Goal: Task Accomplishment & Management: Use online tool/utility

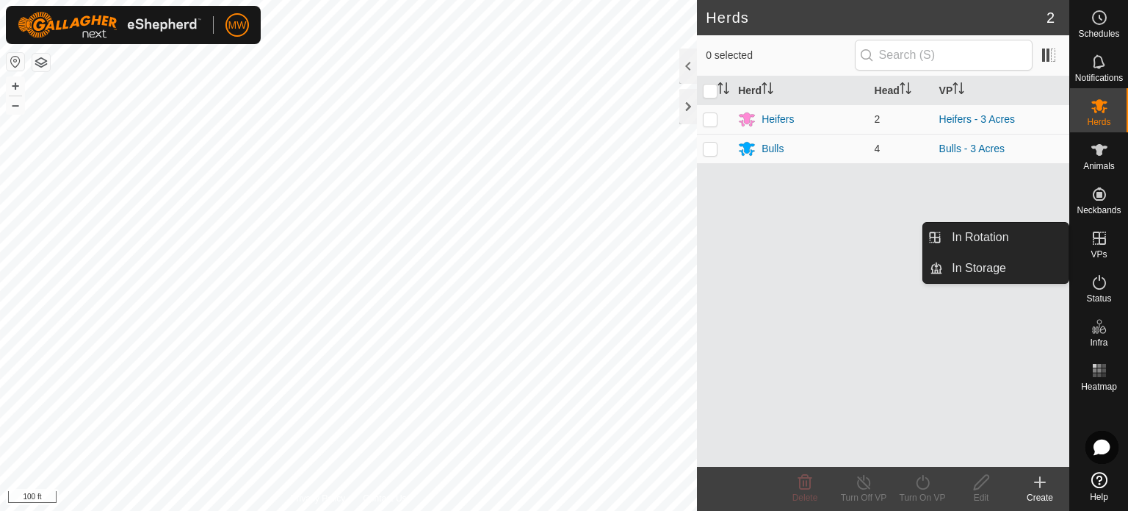
click at [1095, 240] on icon at bounding box center [1100, 238] width 18 height 18
click at [1100, 239] on icon at bounding box center [1100, 238] width 18 height 18
click at [1024, 231] on link "In Rotation" at bounding box center [1006, 237] width 126 height 29
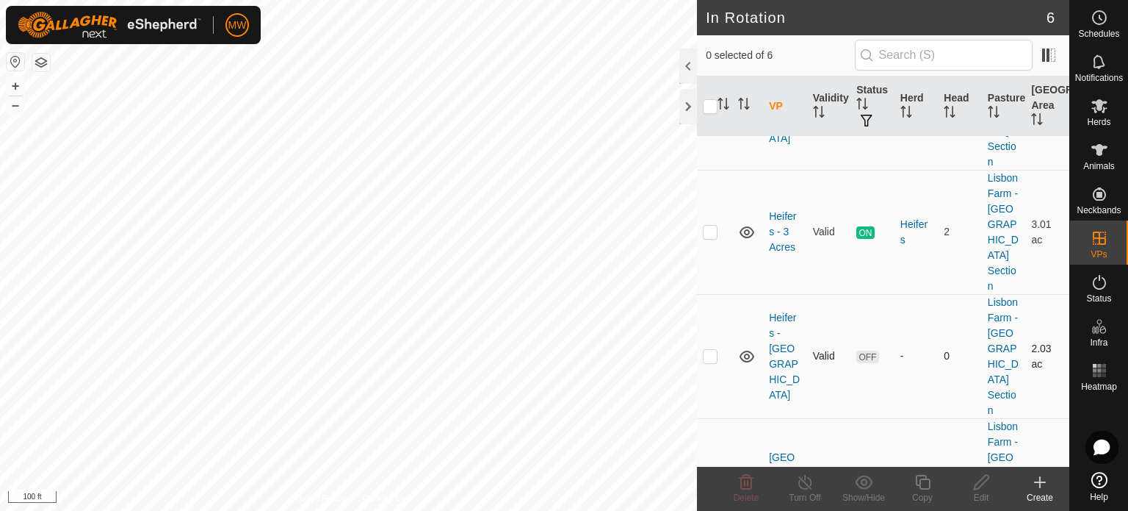
scroll to position [257, 0]
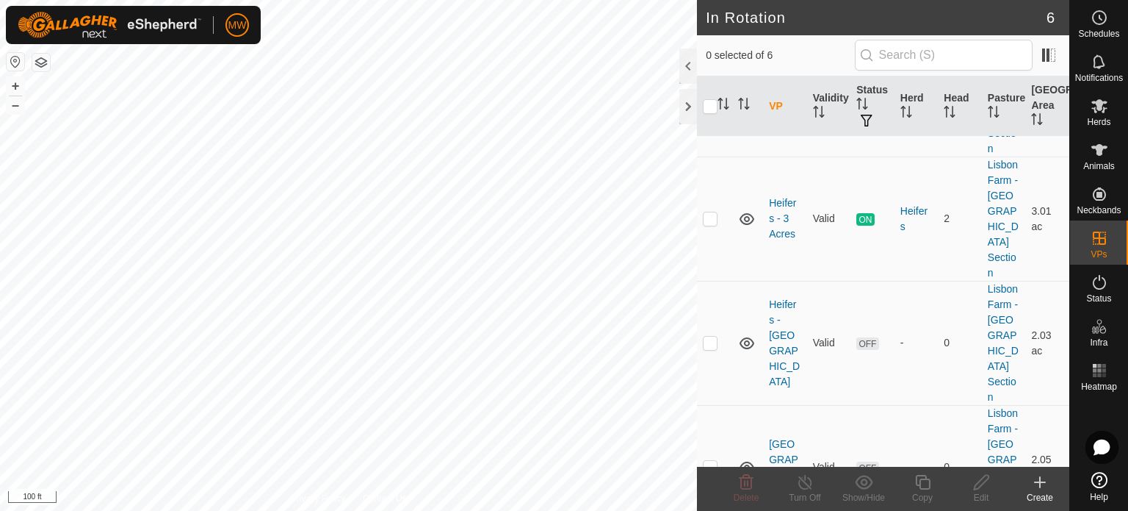
click at [1033, 494] on div "Create" at bounding box center [1040, 497] width 59 height 13
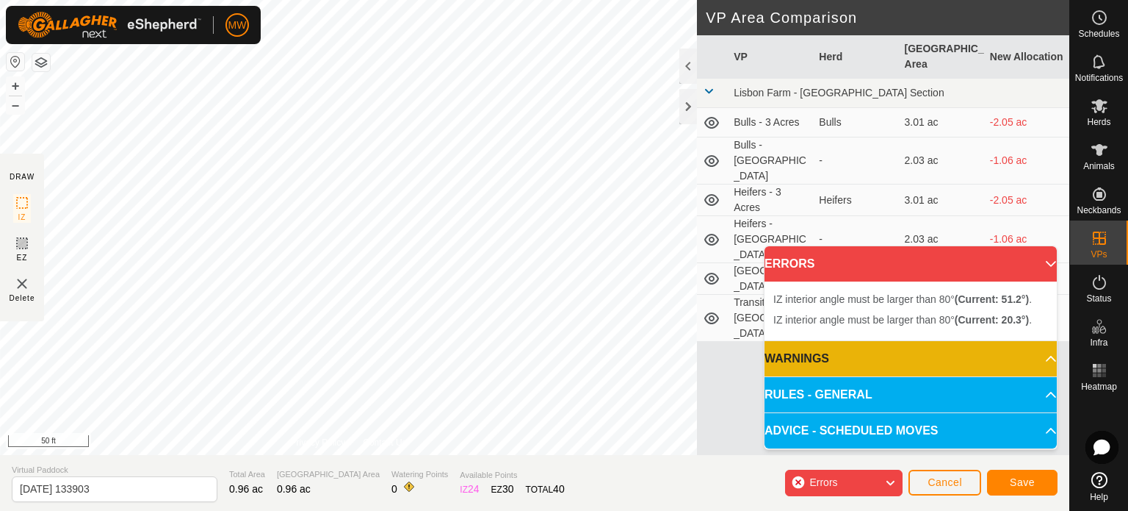
click at [1046, 267] on p-accordion-header "ERRORS" at bounding box center [911, 263] width 292 height 35
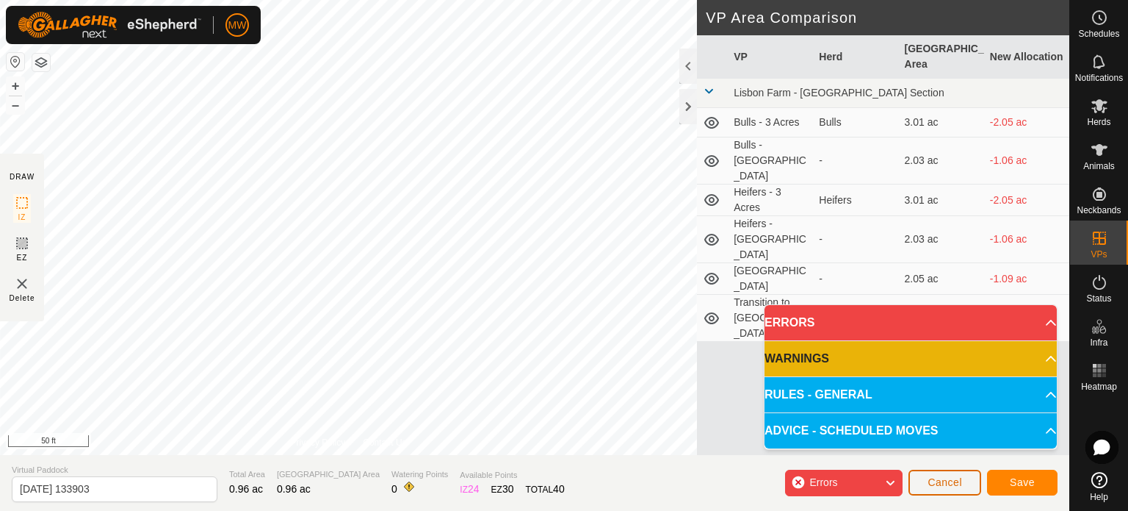
click at [939, 484] on span "Cancel" at bounding box center [945, 482] width 35 height 12
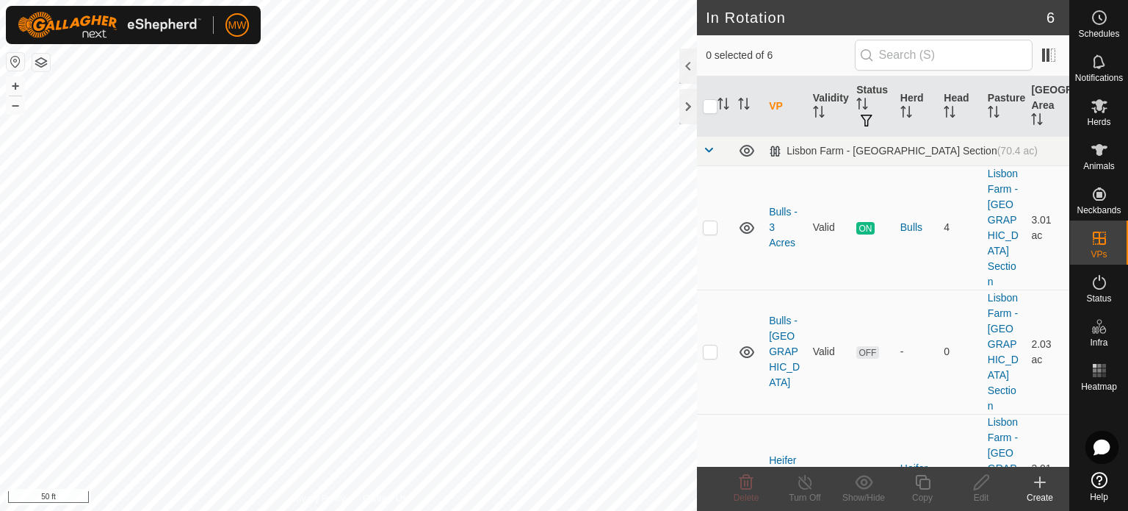
click at [1045, 493] on div "Create" at bounding box center [1040, 497] width 59 height 13
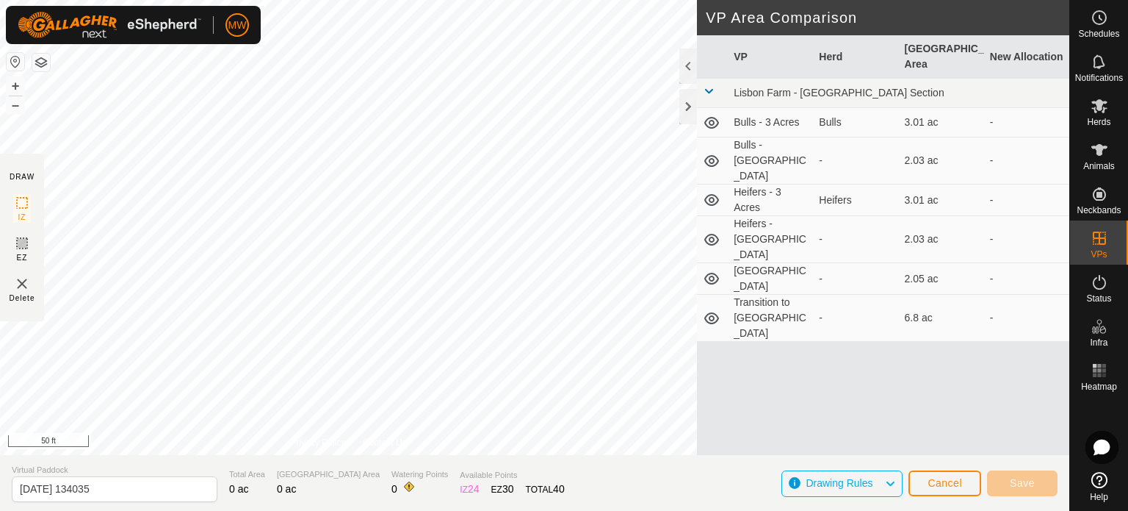
click at [288, 510] on html "MW Schedules Notifications Herds Animals Neckbands VPs Status Infra Heatmap Hel…" at bounding box center [564, 255] width 1128 height 511
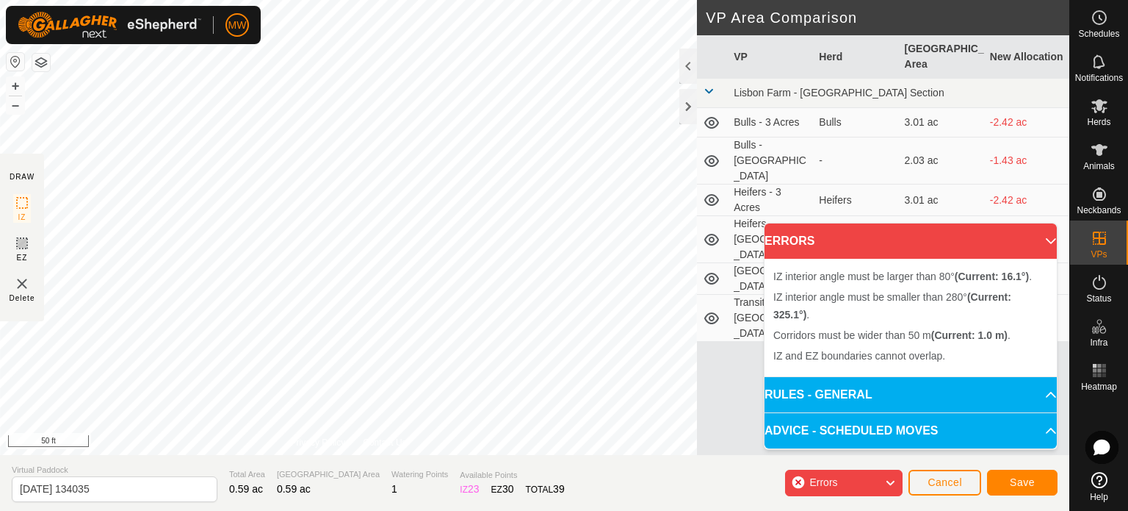
click at [306, 140] on div "IZ interior angle must be larger than 80° (Current: 16.1°) . + – ⇧ i 50 ft" at bounding box center [348, 227] width 697 height 455
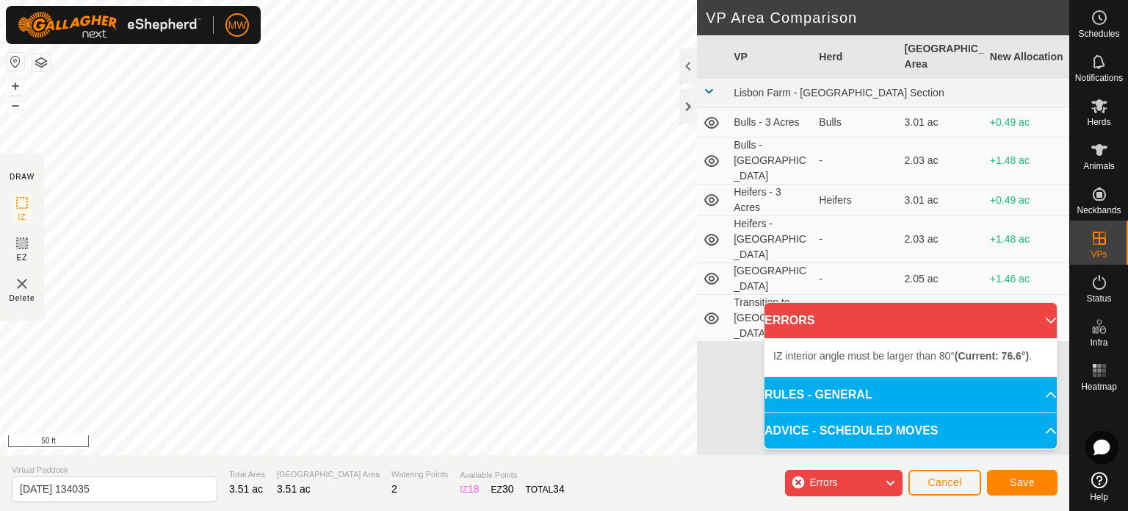
drag, startPoint x: 389, startPoint y: 419, endPoint x: 301, endPoint y: -12, distance: 440.0
click at [301, 0] on html "MW Schedules Notifications Herds Animals Neckbands VPs Status Infra Heatmap Hel…" at bounding box center [564, 255] width 1128 height 511
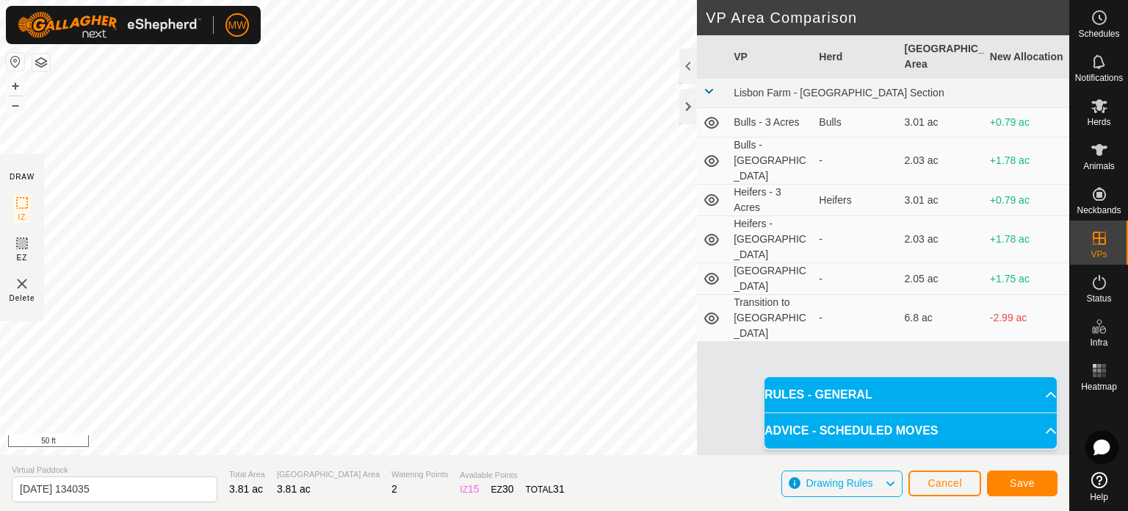
click at [336, 0] on html "MW Schedules Notifications Herds Animals Neckbands VPs Status Infra Heatmap Hel…" at bounding box center [564, 255] width 1128 height 511
click at [149, 483] on input "[DATE] 134035" at bounding box center [115, 489] width 206 height 26
type input "2"
type input "bulls [DATE]"
drag, startPoint x: 156, startPoint y: 464, endPoint x: 1029, endPoint y: 484, distance: 873.6
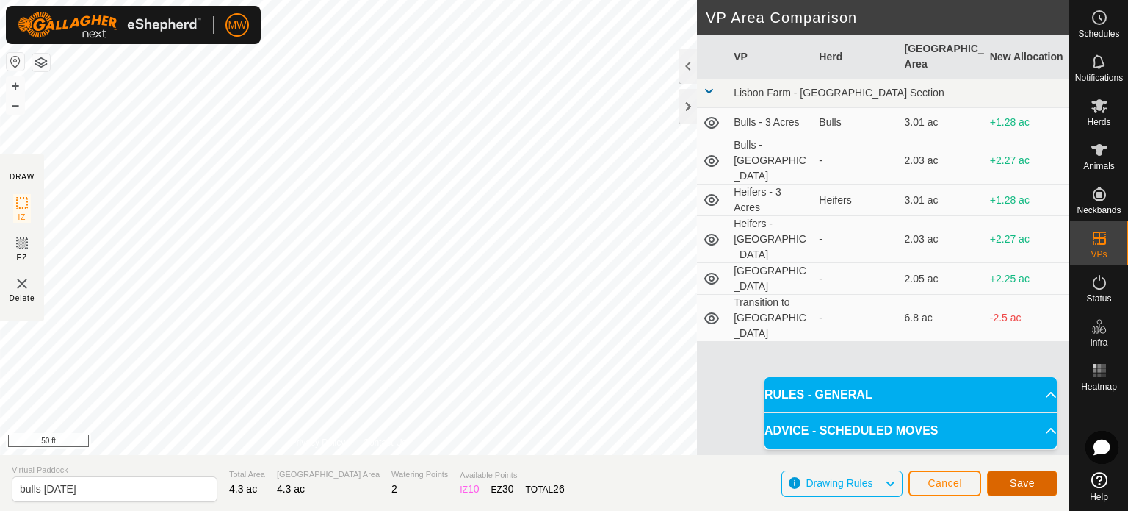
click at [1029, 484] on span "Save" at bounding box center [1022, 483] width 25 height 12
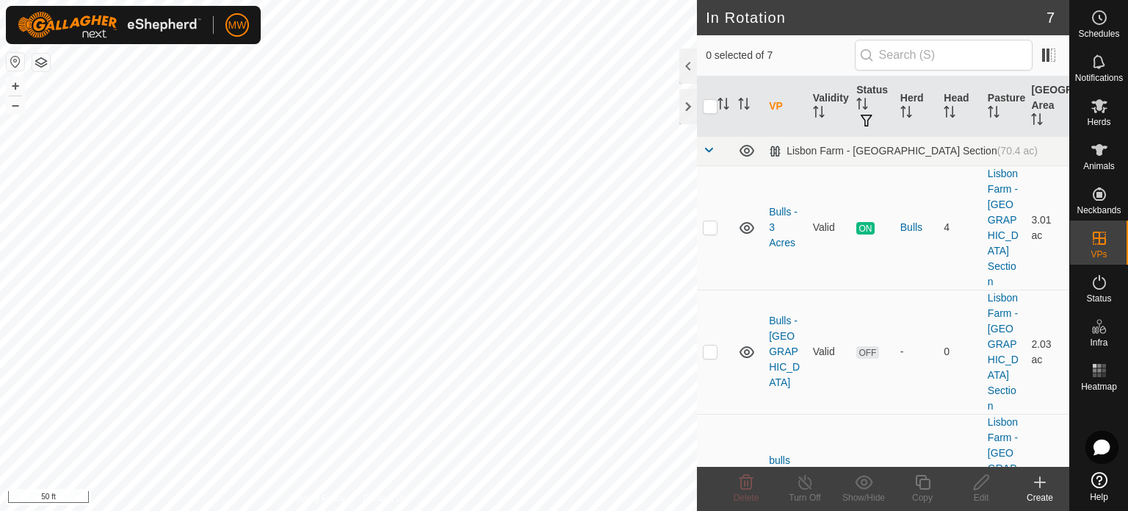
click at [1042, 497] on div "Create" at bounding box center [1040, 497] width 59 height 13
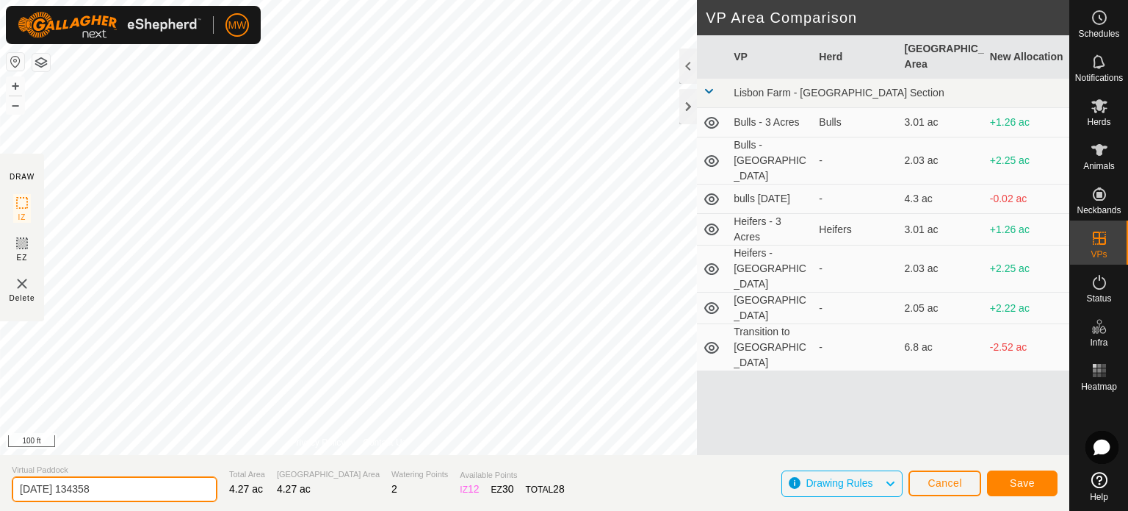
click at [0, 450] on div "DRAW IZ EZ Delete Privacy Policy Contact Us + – ⇧ i 100 ft VP Area Comparison V…" at bounding box center [535, 255] width 1070 height 511
type input "Heifers [DATE]"
click at [1031, 487] on span "Save" at bounding box center [1022, 483] width 25 height 12
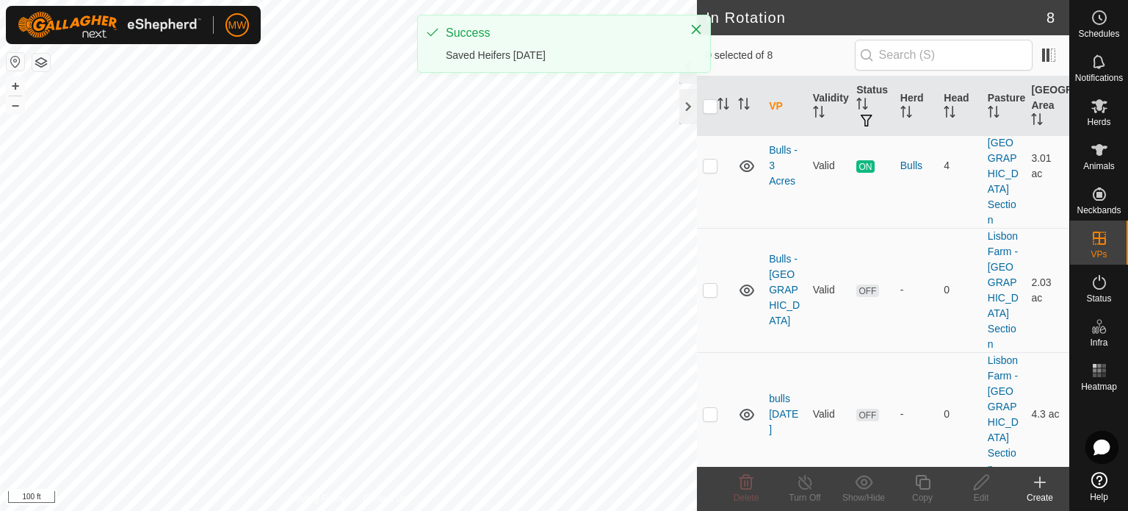
scroll to position [147, 0]
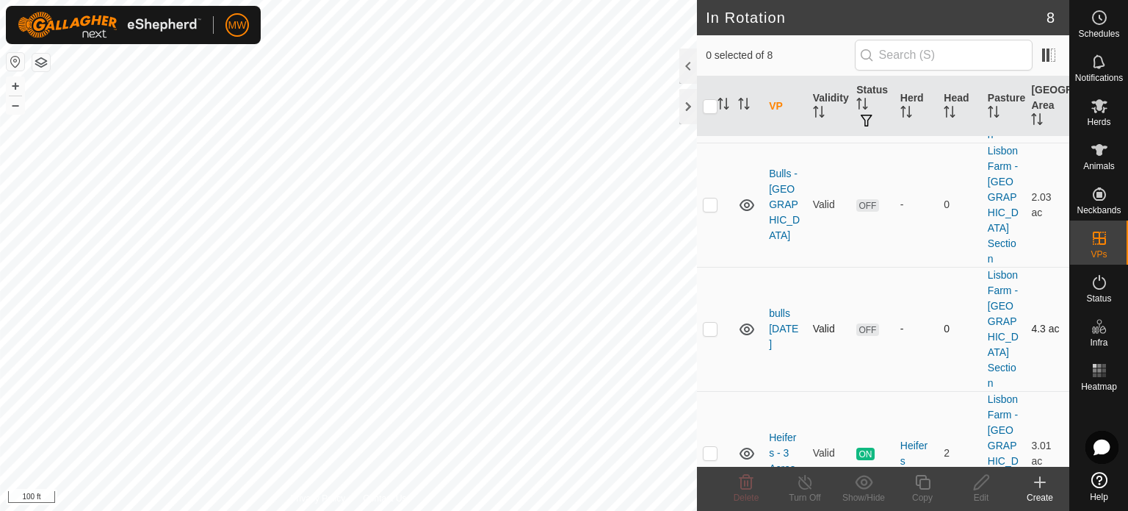
drag, startPoint x: 707, startPoint y: 245, endPoint x: 731, endPoint y: 266, distance: 31.2
click at [707, 322] on p-checkbox at bounding box center [710, 328] width 15 height 12
checkbox input "true"
click at [984, 479] on icon at bounding box center [982, 482] width 18 height 18
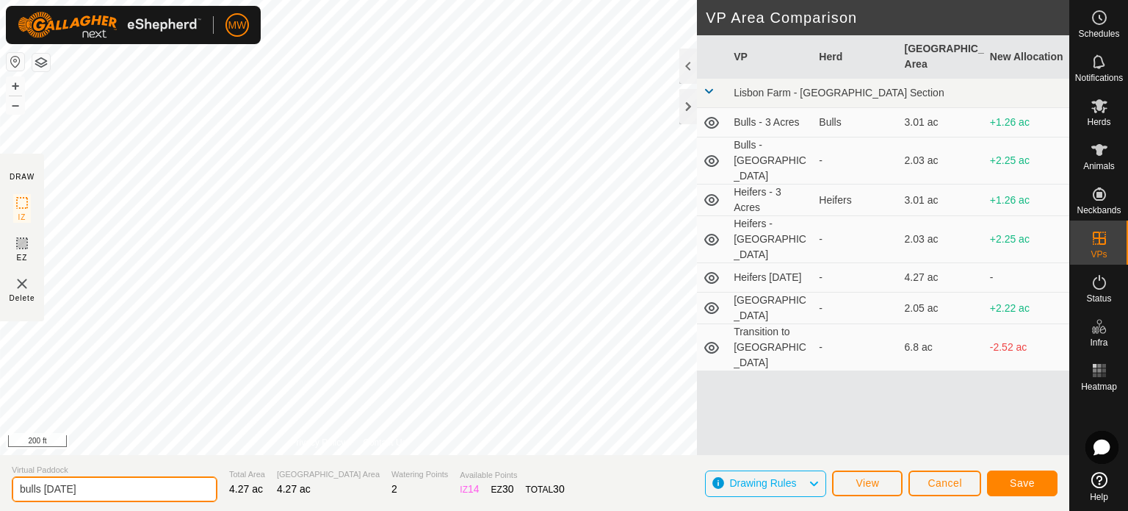
drag, startPoint x: 24, startPoint y: 486, endPoint x: 25, endPoint y: 509, distance: 22.8
click at [25, 490] on input "bulls [DATE]" at bounding box center [115, 489] width 206 height 26
type input "Bulls [DATE]"
click at [1035, 492] on button "Save" at bounding box center [1022, 483] width 71 height 26
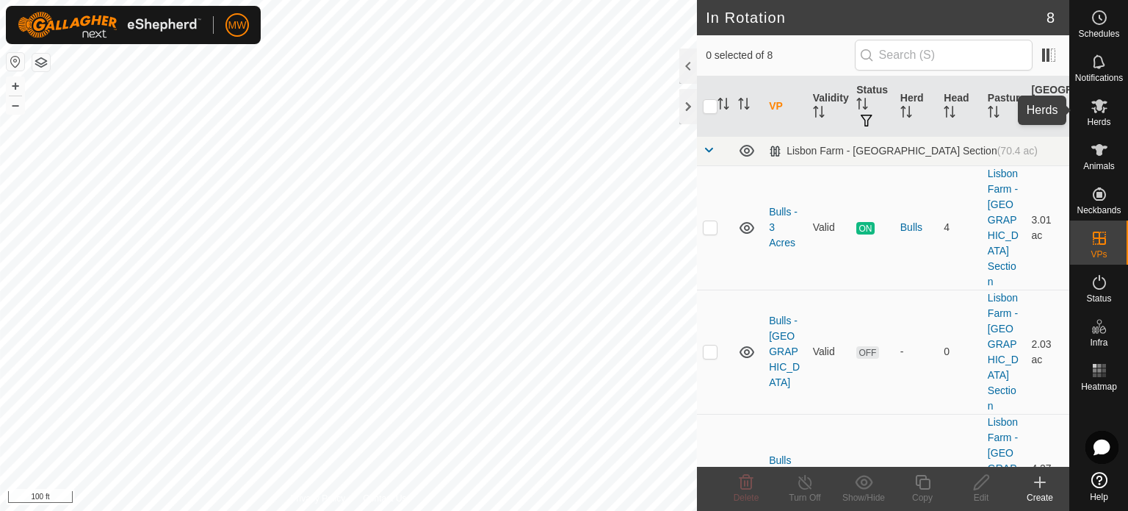
click at [1095, 112] on icon at bounding box center [1100, 106] width 16 height 14
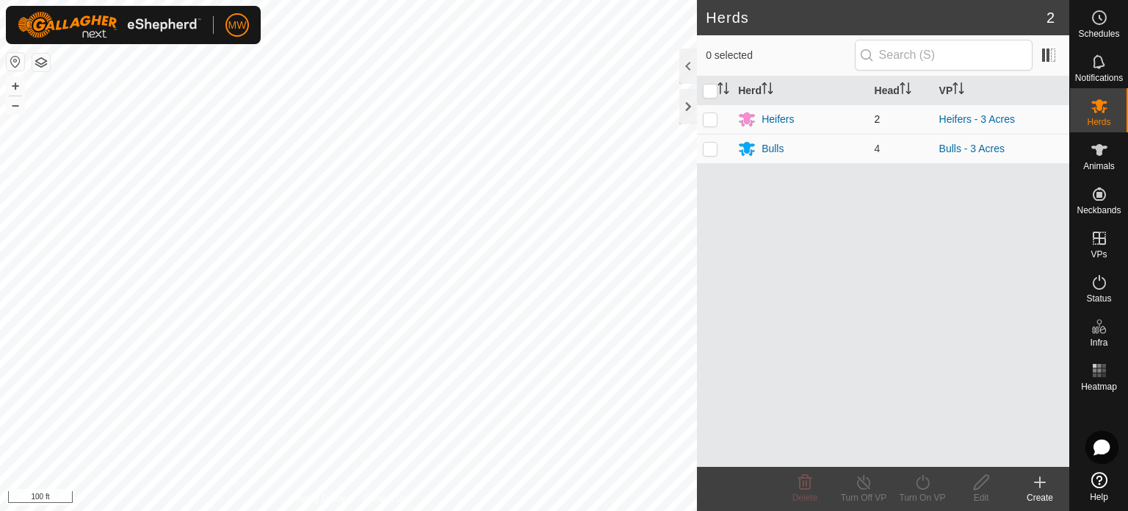
click at [713, 120] on p-checkbox at bounding box center [710, 119] width 15 height 12
checkbox input "true"
click at [977, 486] on icon at bounding box center [982, 482] width 18 height 18
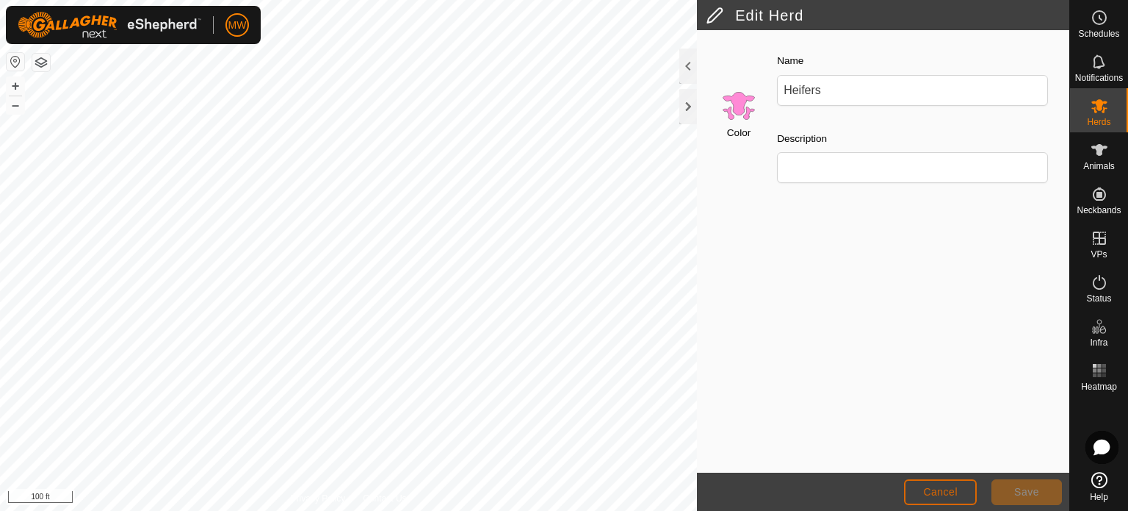
click at [934, 480] on button "Cancel" at bounding box center [940, 492] width 73 height 26
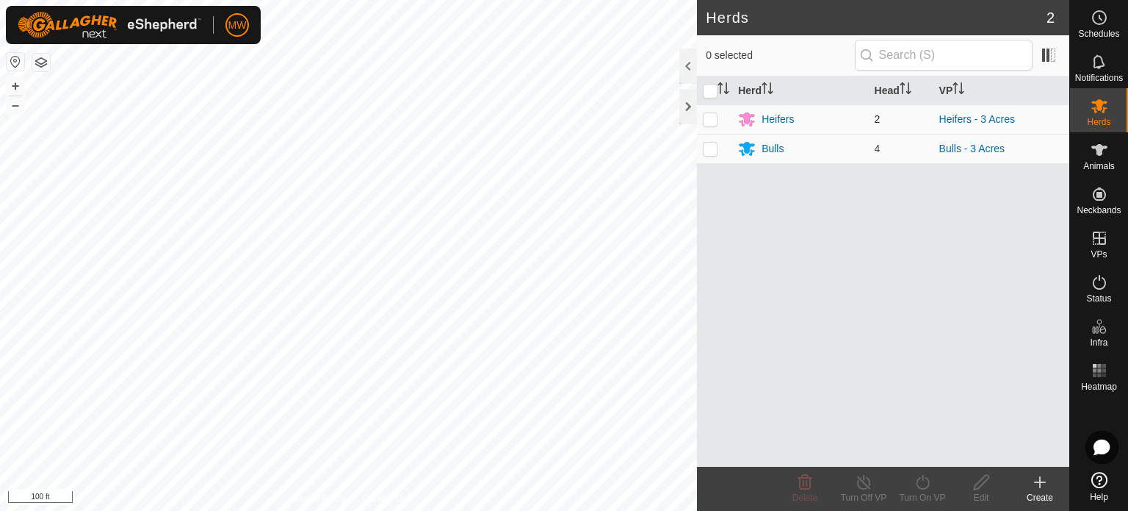
click at [715, 114] on p-checkbox at bounding box center [710, 119] width 15 height 12
checkbox input "true"
click at [916, 491] on div "Turn On VP" at bounding box center [922, 497] width 59 height 13
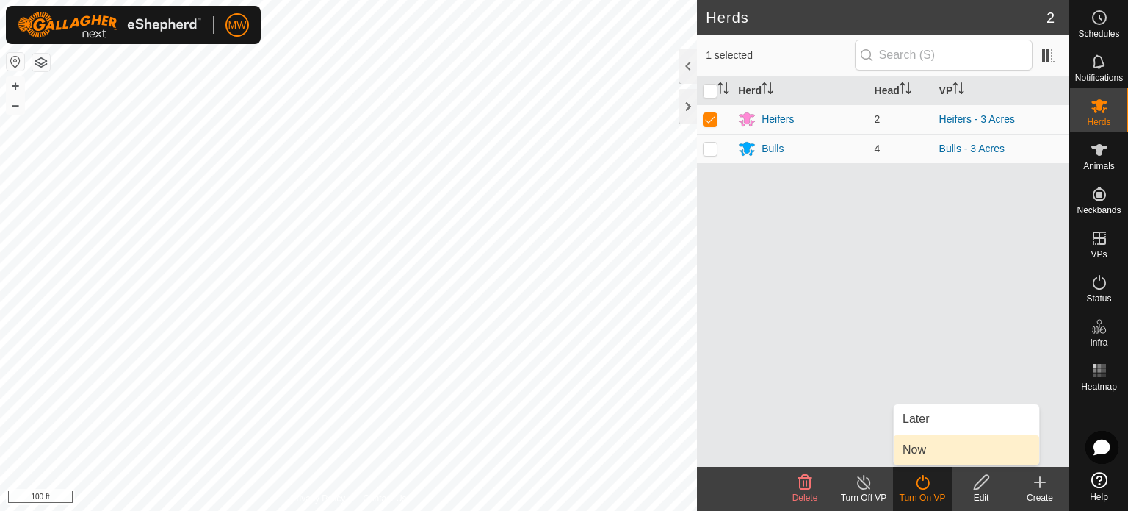
click at [953, 443] on link "Now" at bounding box center [966, 449] width 145 height 29
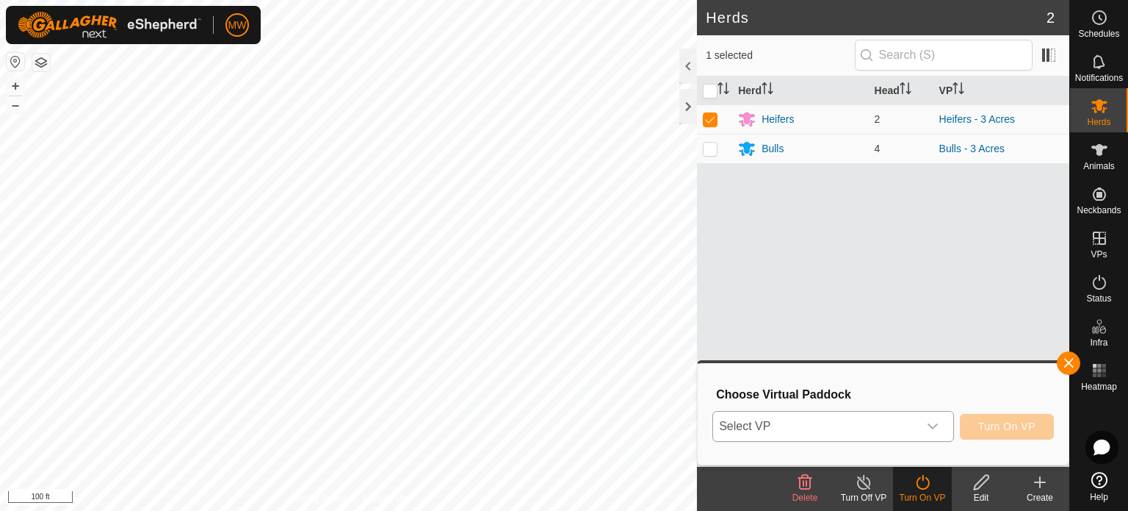
click at [785, 431] on span "Select VP" at bounding box center [815, 425] width 205 height 29
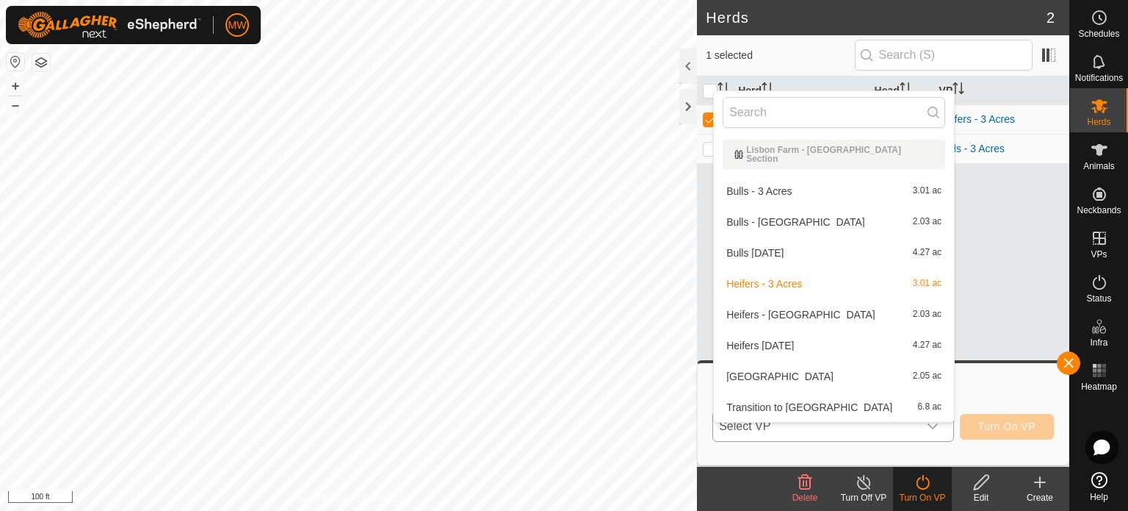
click at [818, 336] on li "Heifers [DATE] 4.27 ac" at bounding box center [834, 345] width 240 height 29
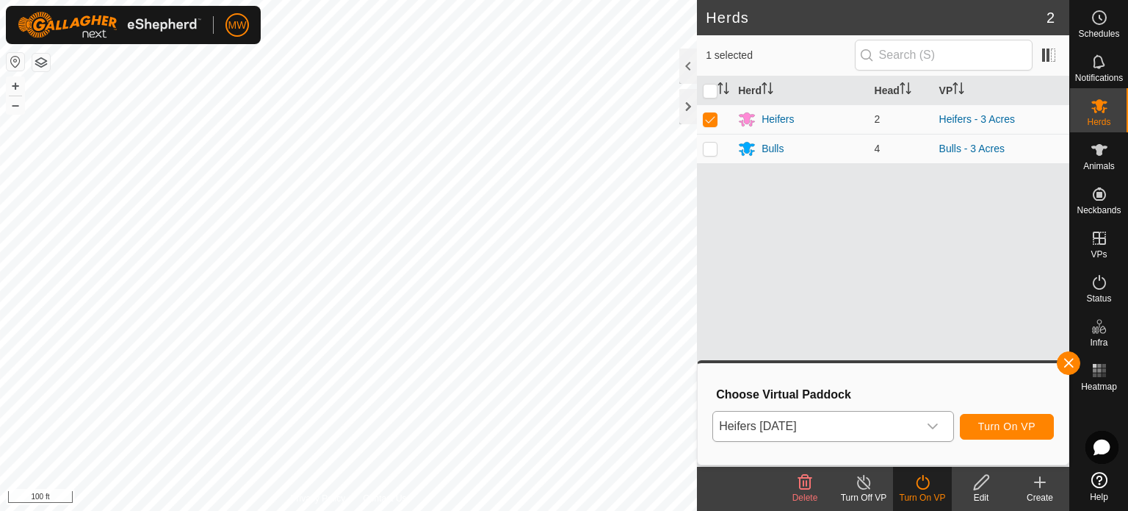
click at [702, 506] on div "Herds 2 1 selected Herd Head VP Heifers 2 Heifers - 3 Acres Bulls 4 Bulls - 3 A…" at bounding box center [535, 255] width 1070 height 511
click at [1037, 428] on button "Turn On VP" at bounding box center [1007, 427] width 94 height 26
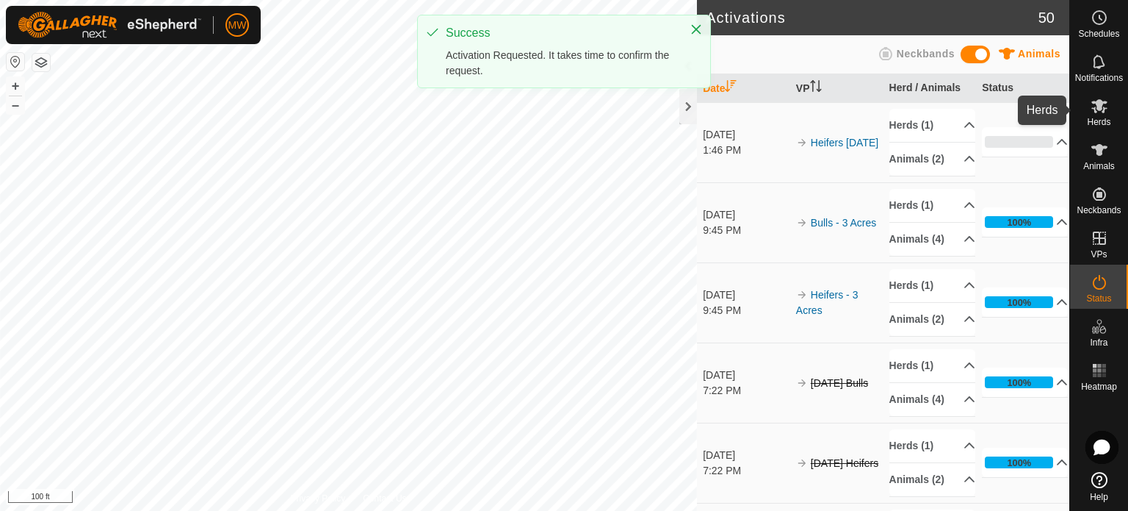
click at [1111, 113] on es-mob-svg-icon at bounding box center [1099, 106] width 26 height 24
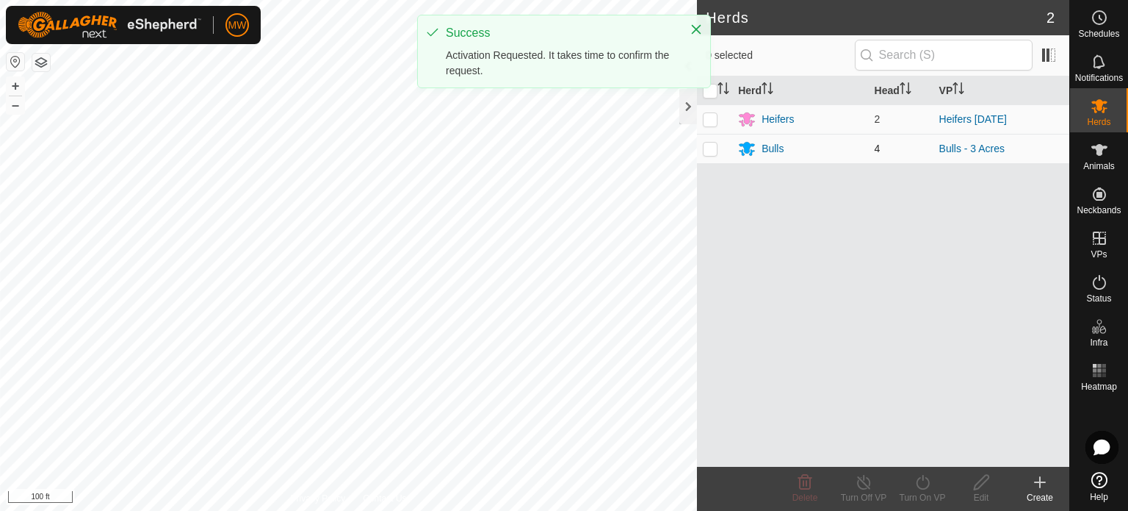
click at [708, 144] on p-checkbox at bounding box center [710, 149] width 15 height 12
checkbox input "true"
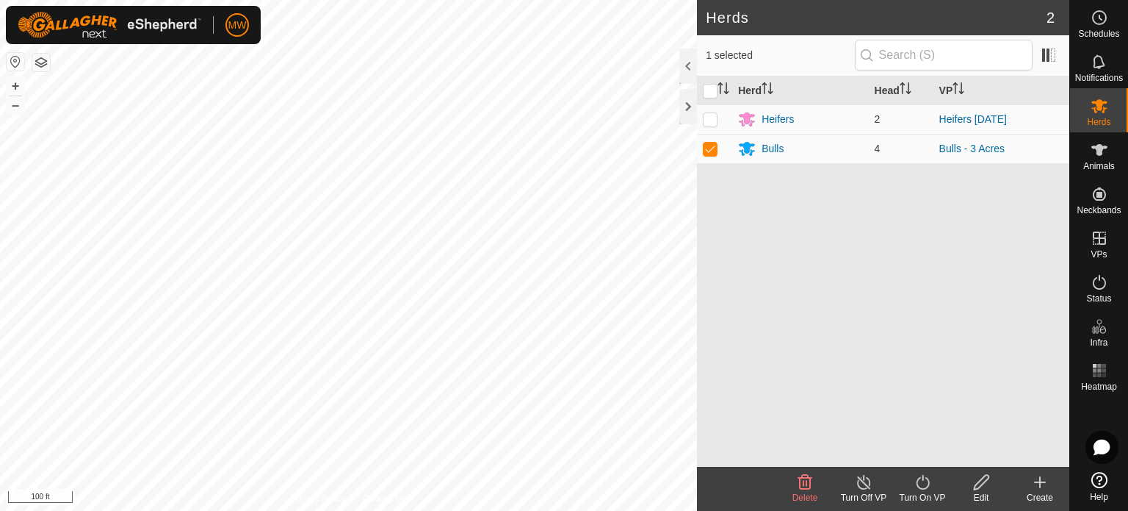
click at [929, 491] on div "Turn On VP" at bounding box center [922, 497] width 59 height 13
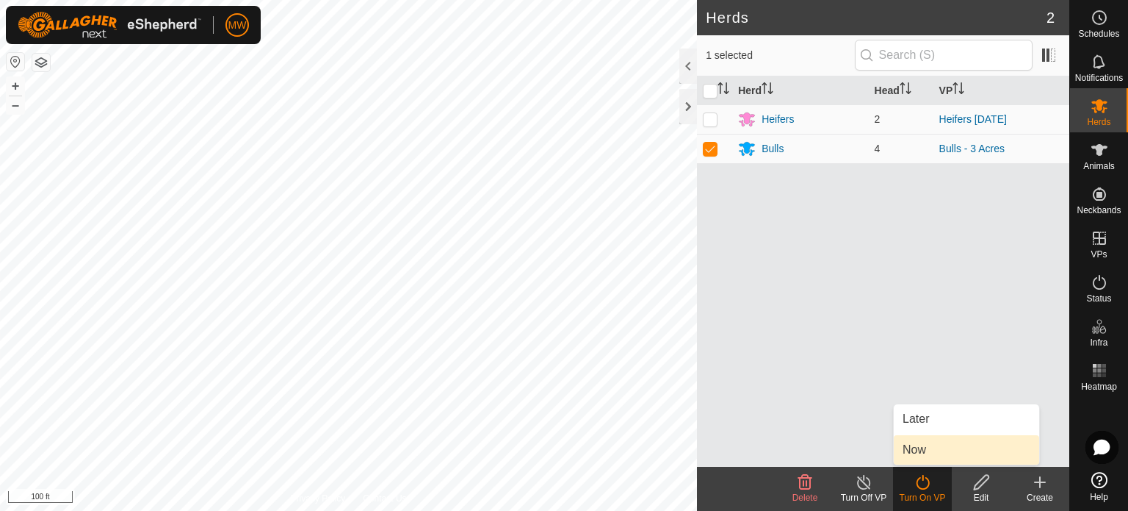
click at [910, 455] on link "Now" at bounding box center [966, 449] width 145 height 29
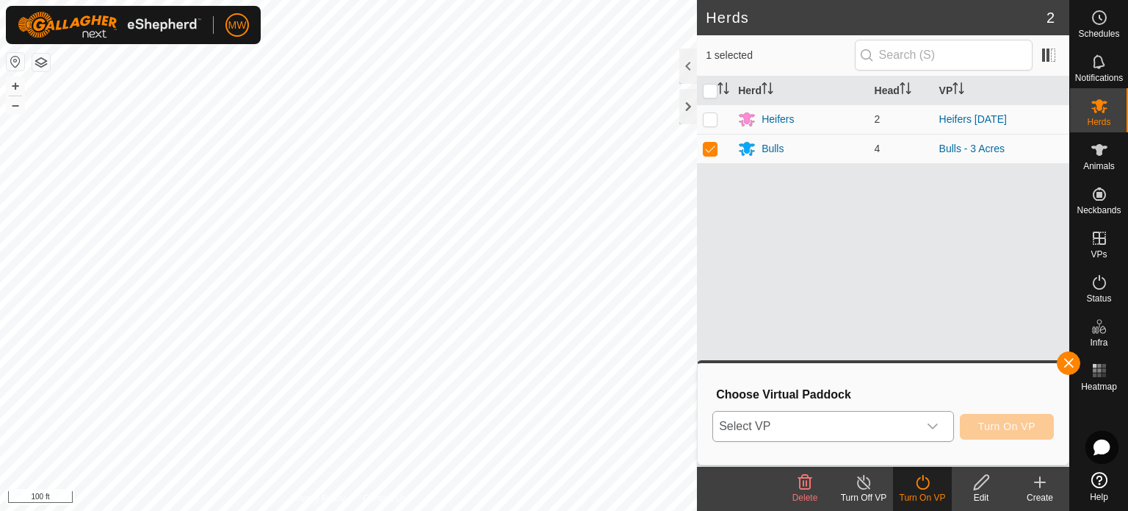
click at [832, 422] on span "Select VP" at bounding box center [815, 425] width 205 height 29
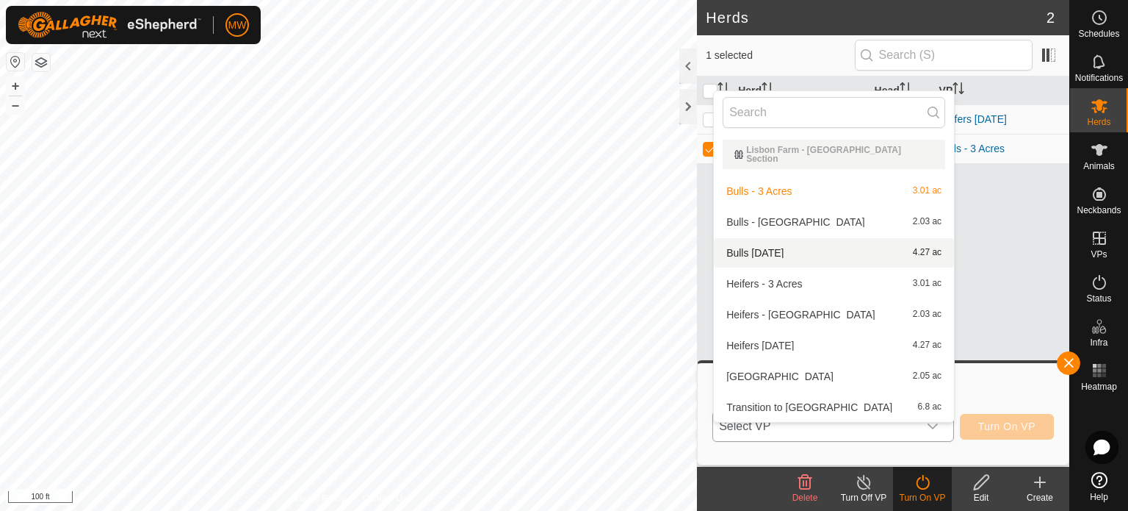
click at [832, 238] on li "Bulls [DATE] 4.27 ac" at bounding box center [834, 252] width 240 height 29
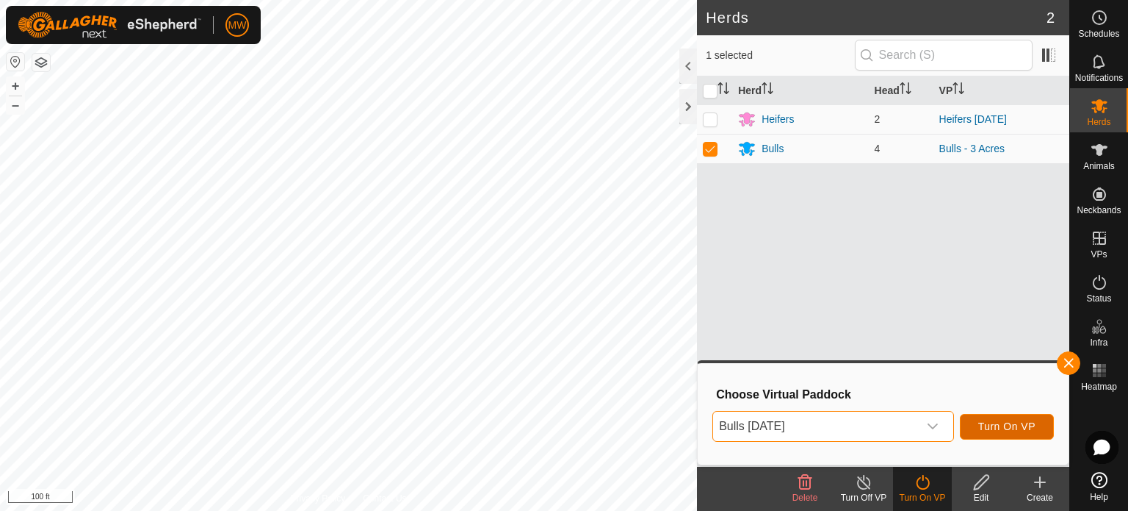
click at [1014, 422] on span "Turn On VP" at bounding box center [1006, 426] width 57 height 12
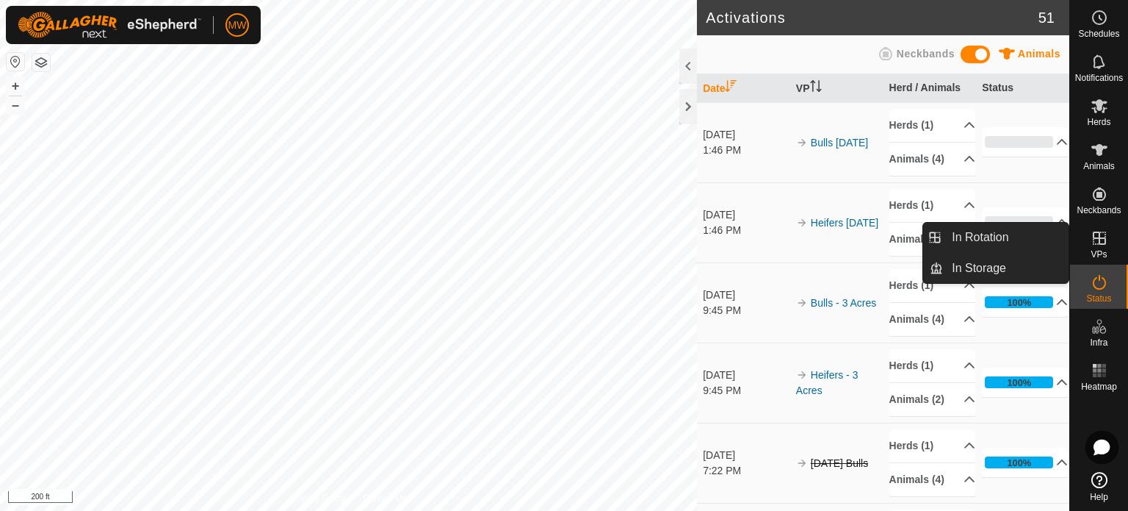
click at [1105, 234] on icon at bounding box center [1100, 238] width 18 height 18
click at [1017, 228] on link "In Rotation" at bounding box center [1006, 237] width 126 height 29
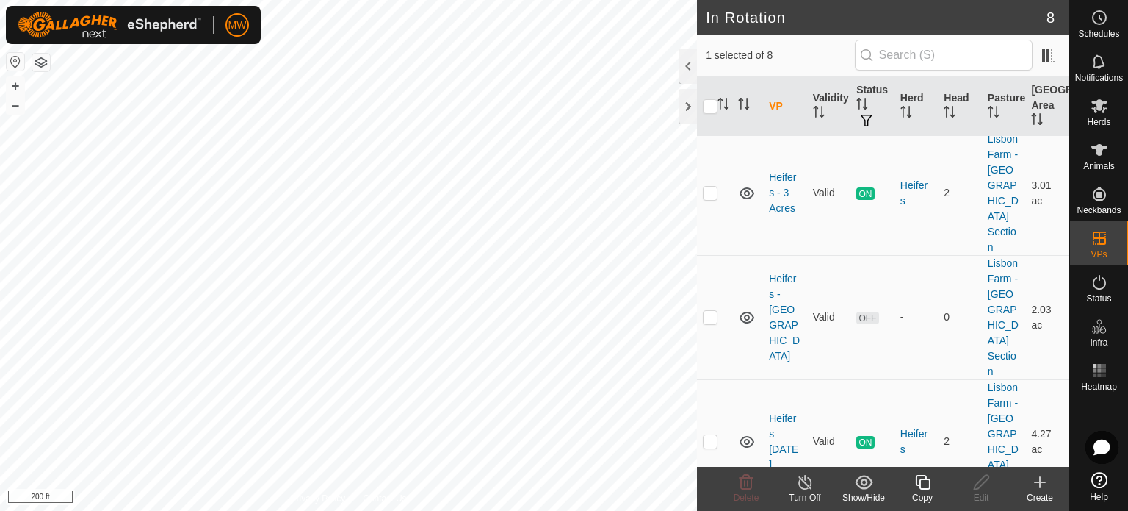
scroll to position [444, 0]
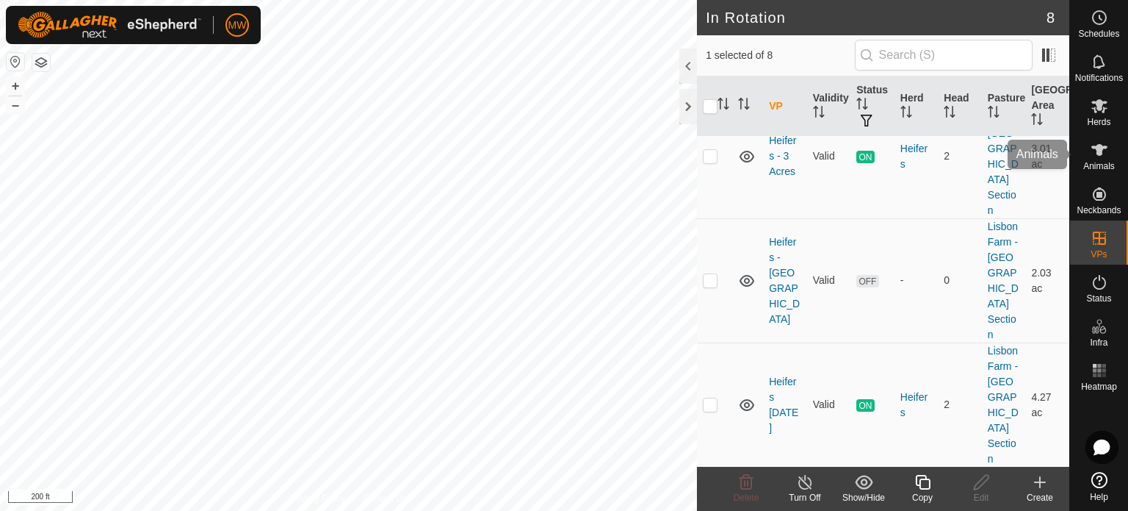
click at [1105, 159] on es-animals-svg-icon at bounding box center [1099, 150] width 26 height 24
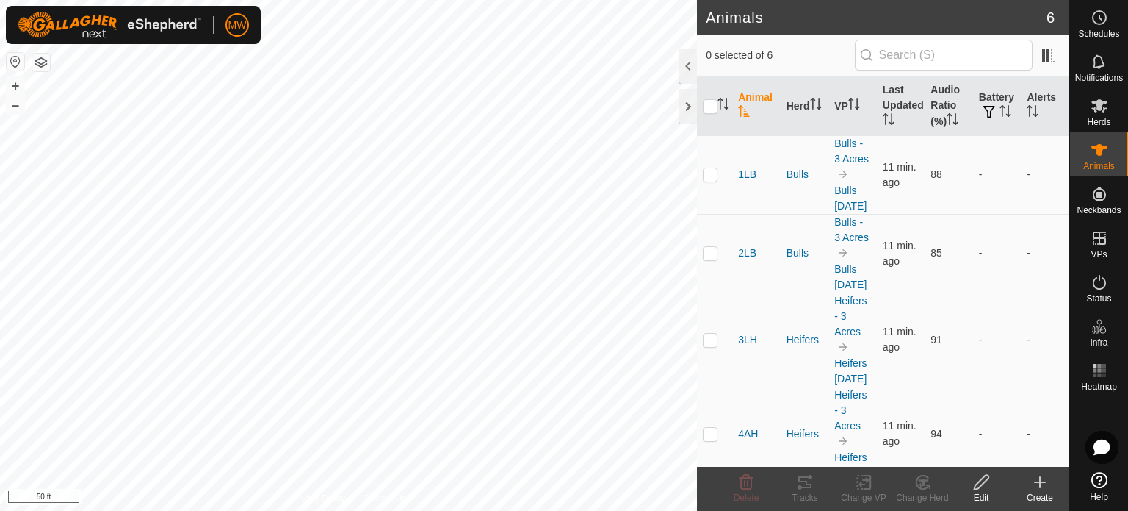
click at [702, 102] on th at bounding box center [714, 106] width 35 height 60
click at [720, 105] on icon "Activate to sort" at bounding box center [724, 104] width 12 height 12
click at [708, 108] on input "checkbox" at bounding box center [710, 106] width 15 height 15
checkbox input "true"
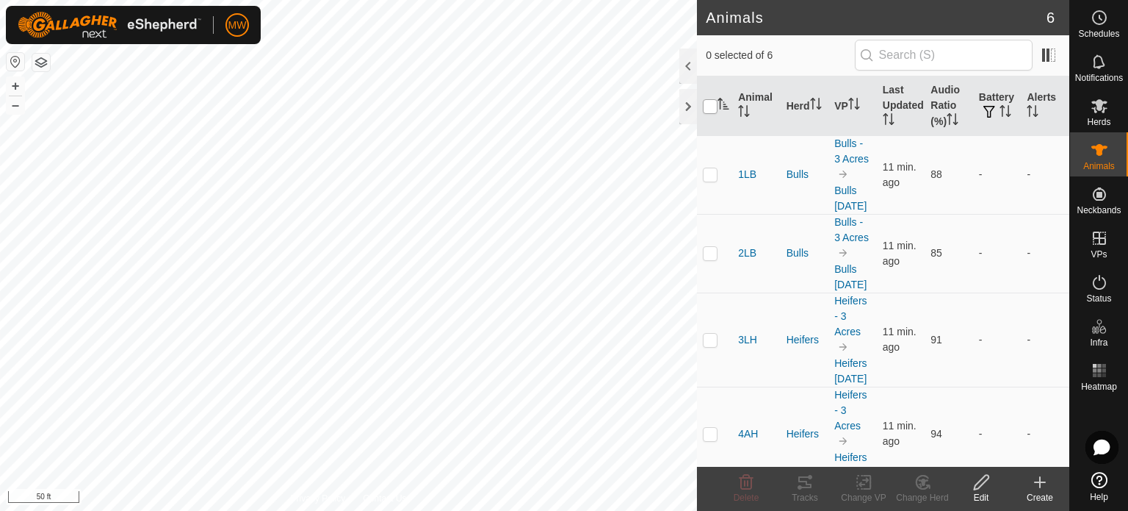
checkbox input "true"
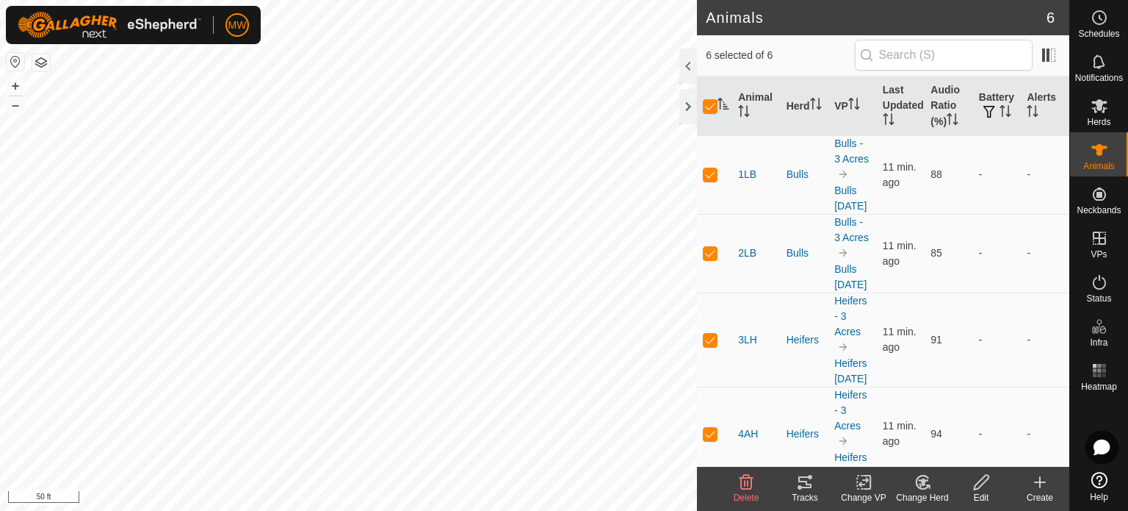
click at [806, 488] on icon at bounding box center [805, 482] width 18 height 18
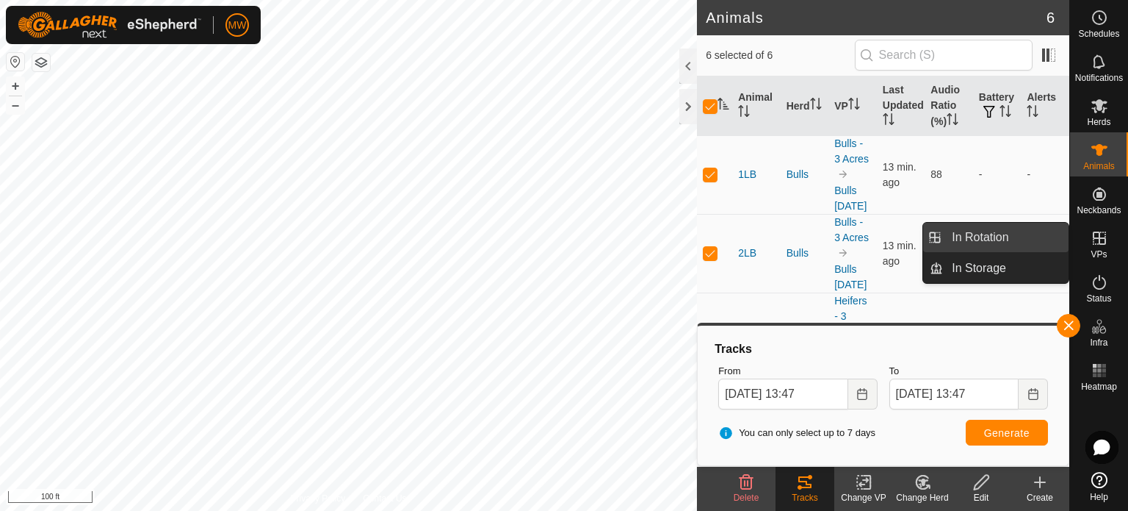
click at [1020, 234] on link "In Rotation" at bounding box center [1006, 237] width 126 height 29
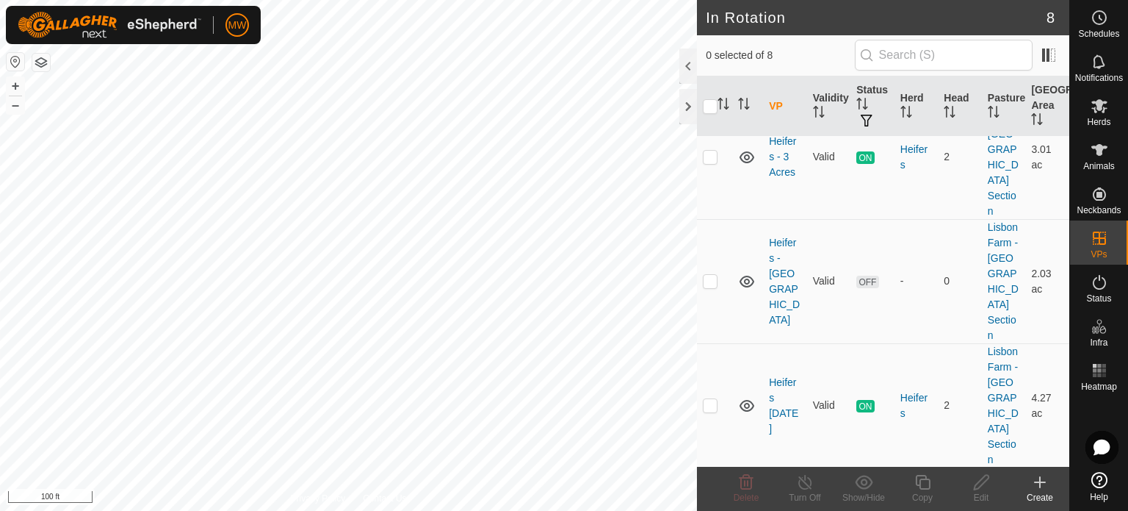
scroll to position [444, 0]
click at [635, 510] on html "MW Schedules Notifications Herds Animals Neckbands VPs Status Infra Heatmap Hel…" at bounding box center [564, 255] width 1128 height 511
click at [555, 0] on html "MW Schedules Notifications Herds Animals Neckbands VPs Status Infra Heatmap Hel…" at bounding box center [564, 255] width 1128 height 511
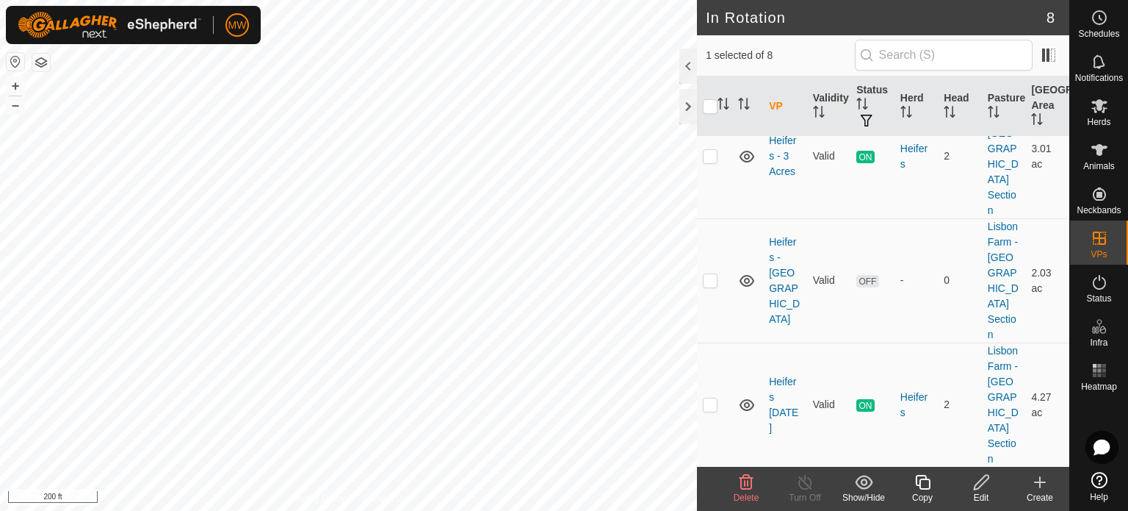
checkbox input "false"
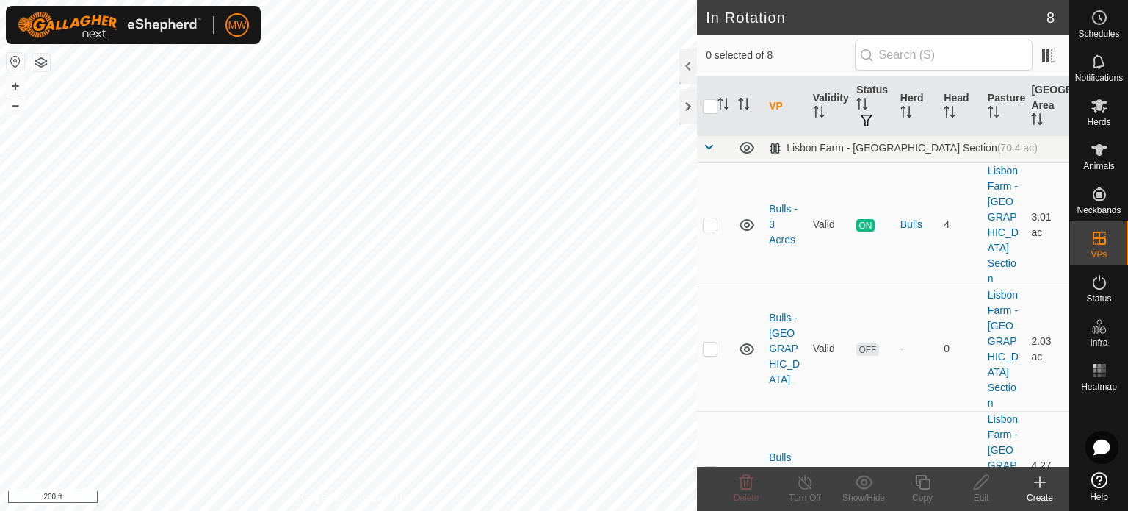
scroll to position [0, 0]
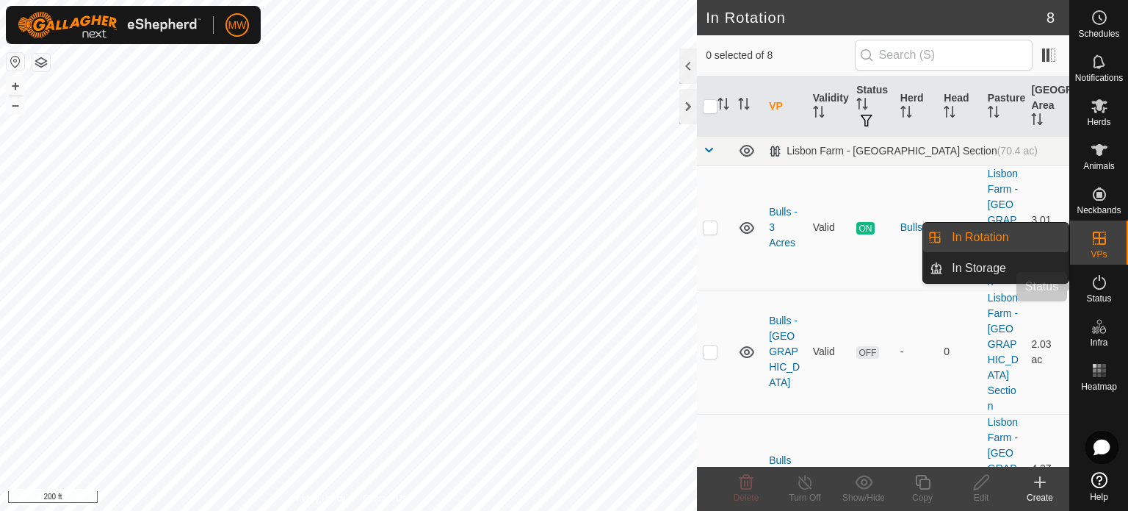
click at [1103, 278] on icon at bounding box center [1099, 282] width 13 height 15
